Goal: Task Accomplishment & Management: Manage account settings

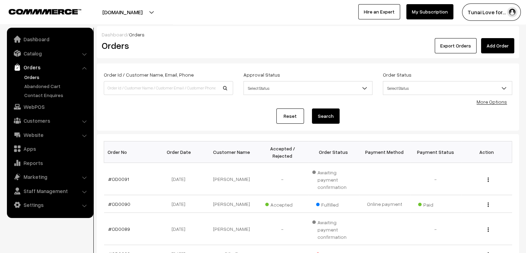
click at [33, 66] on link "Orders" at bounding box center [50, 67] width 82 height 12
click at [33, 75] on link "Orders" at bounding box center [56, 76] width 69 height 7
click at [41, 84] on link "Abandoned Cart" at bounding box center [56, 85] width 69 height 7
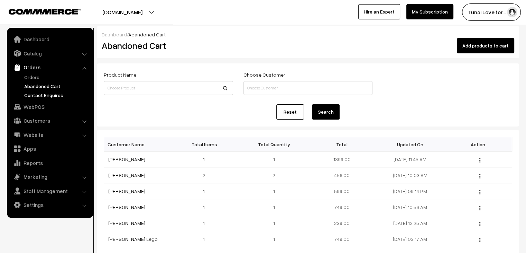
click at [44, 94] on link "Contact Enquires" at bounding box center [56, 94] width 69 height 7
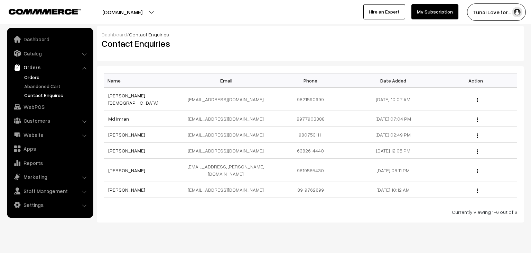
click at [29, 78] on link "Orders" at bounding box center [56, 76] width 69 height 7
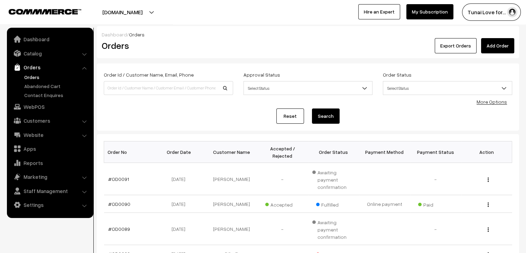
click at [30, 77] on link "Orders" at bounding box center [56, 76] width 69 height 7
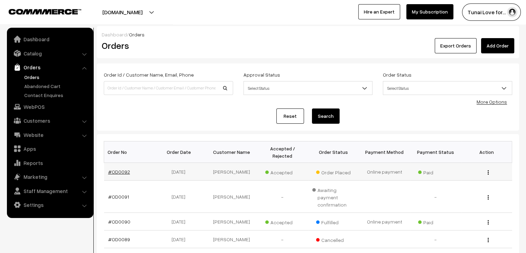
click at [118, 169] on link "#OD0092" at bounding box center [119, 172] width 22 height 6
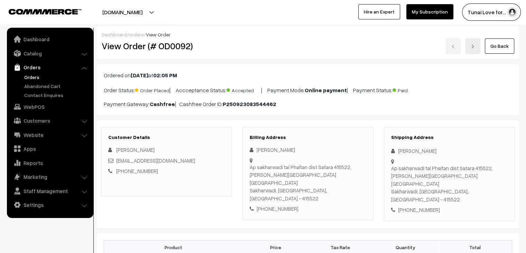
click at [33, 78] on link "Orders" at bounding box center [56, 76] width 69 height 7
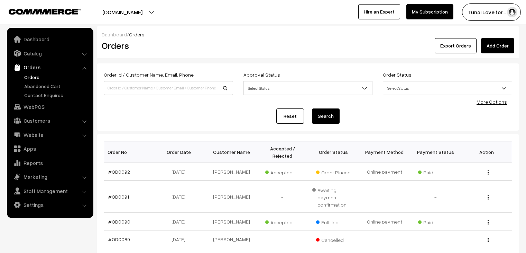
scroll to position [173, 0]
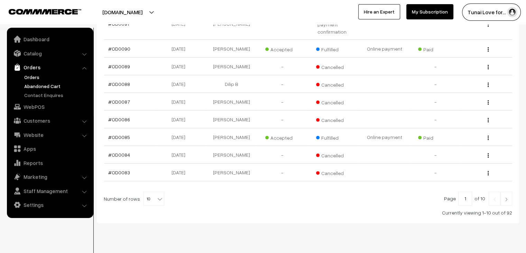
click at [26, 85] on link "Abandoned Cart" at bounding box center [56, 85] width 69 height 7
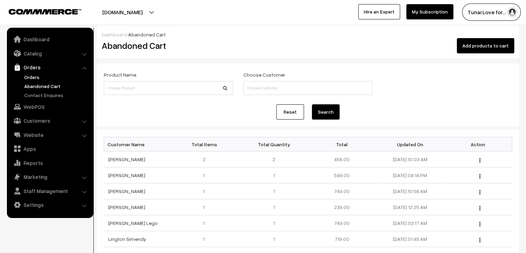
click at [36, 77] on link "Orders" at bounding box center [56, 76] width 69 height 7
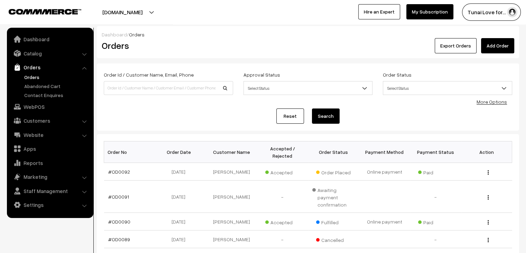
click at [268, 23] on div "tunai.in Go to Website Create New Store Tunai Love for… My Profile Refer & Earn…" at bounding box center [263, 12] width 526 height 24
click at [35, 87] on link "Abandoned Cart" at bounding box center [56, 85] width 69 height 7
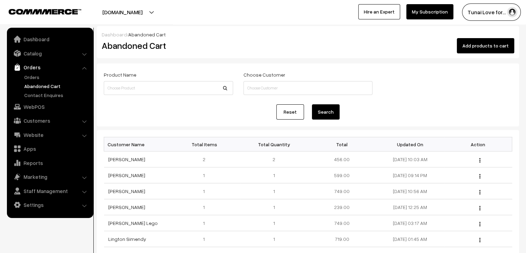
click at [288, 28] on div "Dashboard / Abandoned Cart Abandoned Cart Add products to cart" at bounding box center [308, 42] width 422 height 32
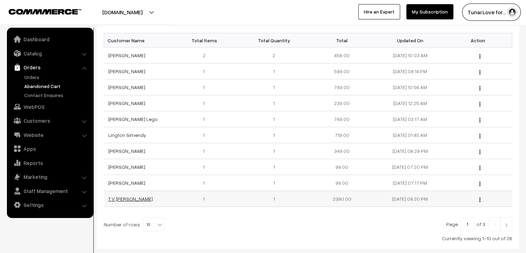
click at [146, 200] on link "T V [PERSON_NAME]" at bounding box center [130, 198] width 45 height 6
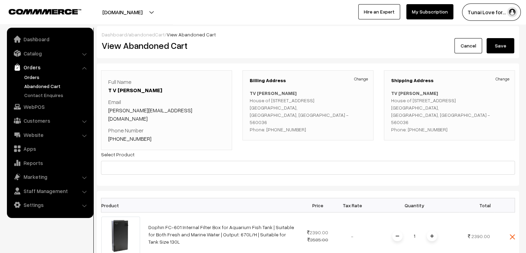
click at [30, 76] on link "Orders" at bounding box center [56, 76] width 69 height 7
